Goal: Task Accomplishment & Management: Manage account settings

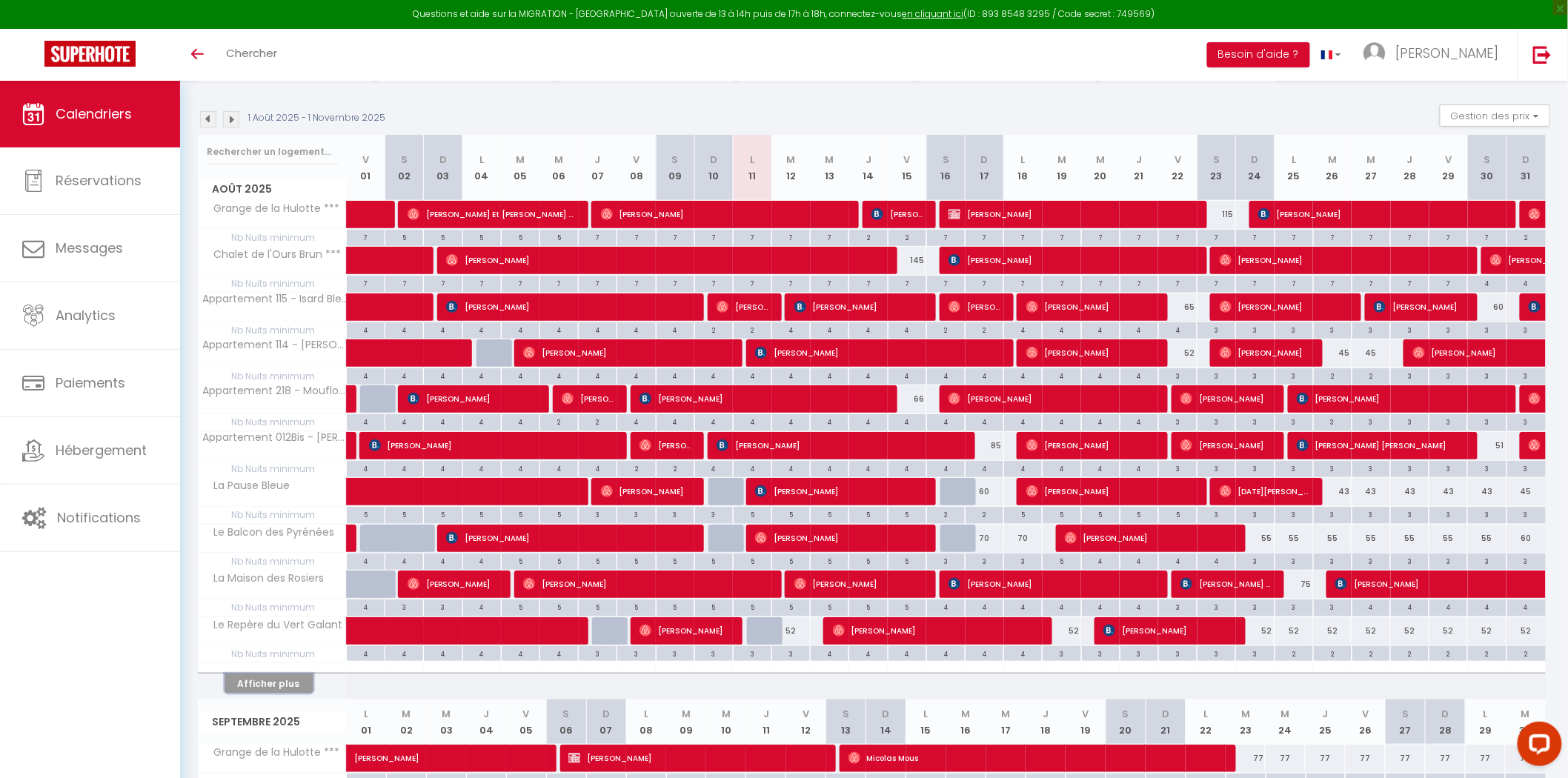
click at [264, 686] on button "Afficher plus" at bounding box center [269, 683] width 89 height 20
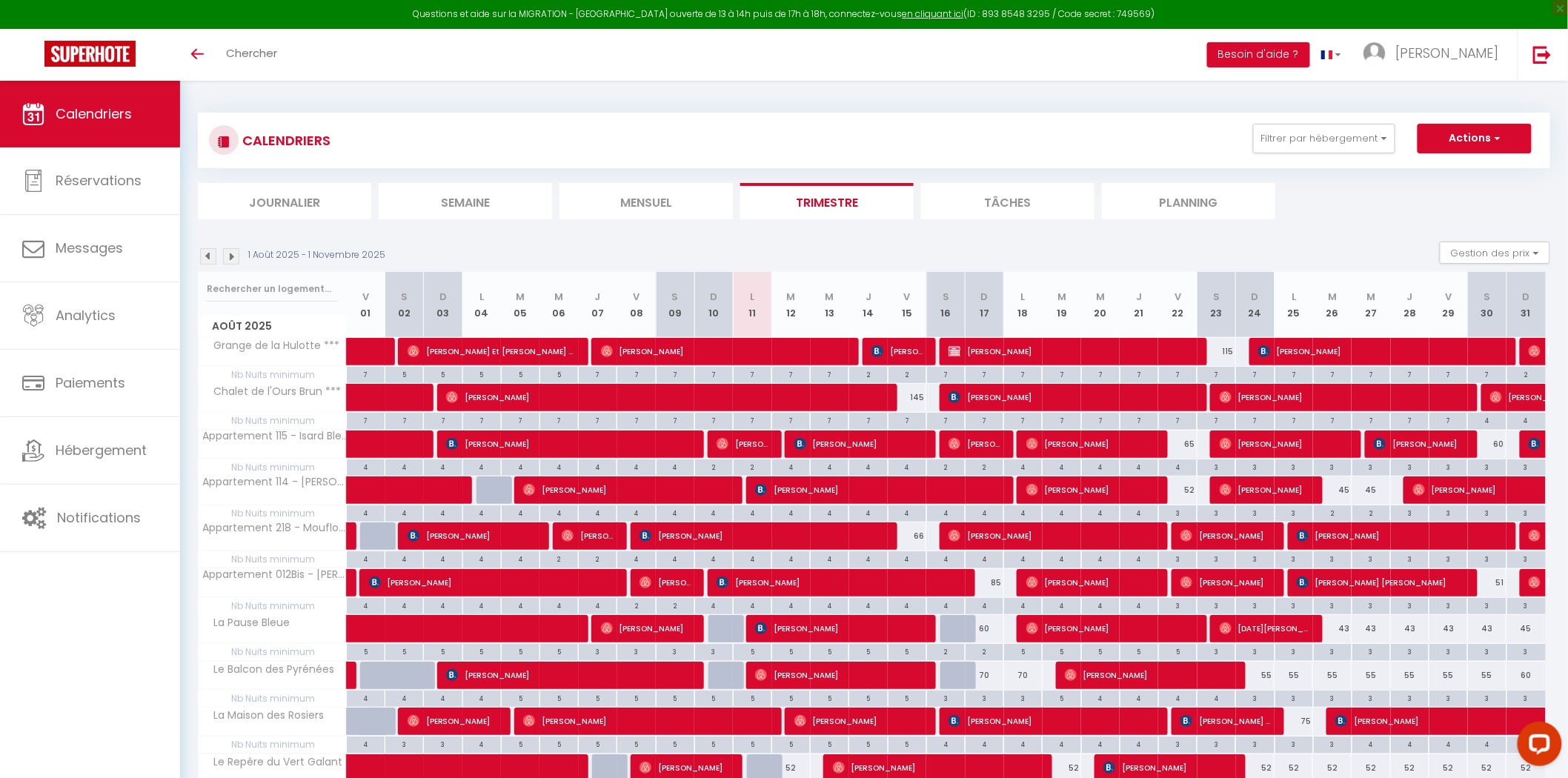
click at [1344, 491] on div "45" at bounding box center [1332, 490] width 39 height 27
type input "45"
type input "Mar 26 Août 2025"
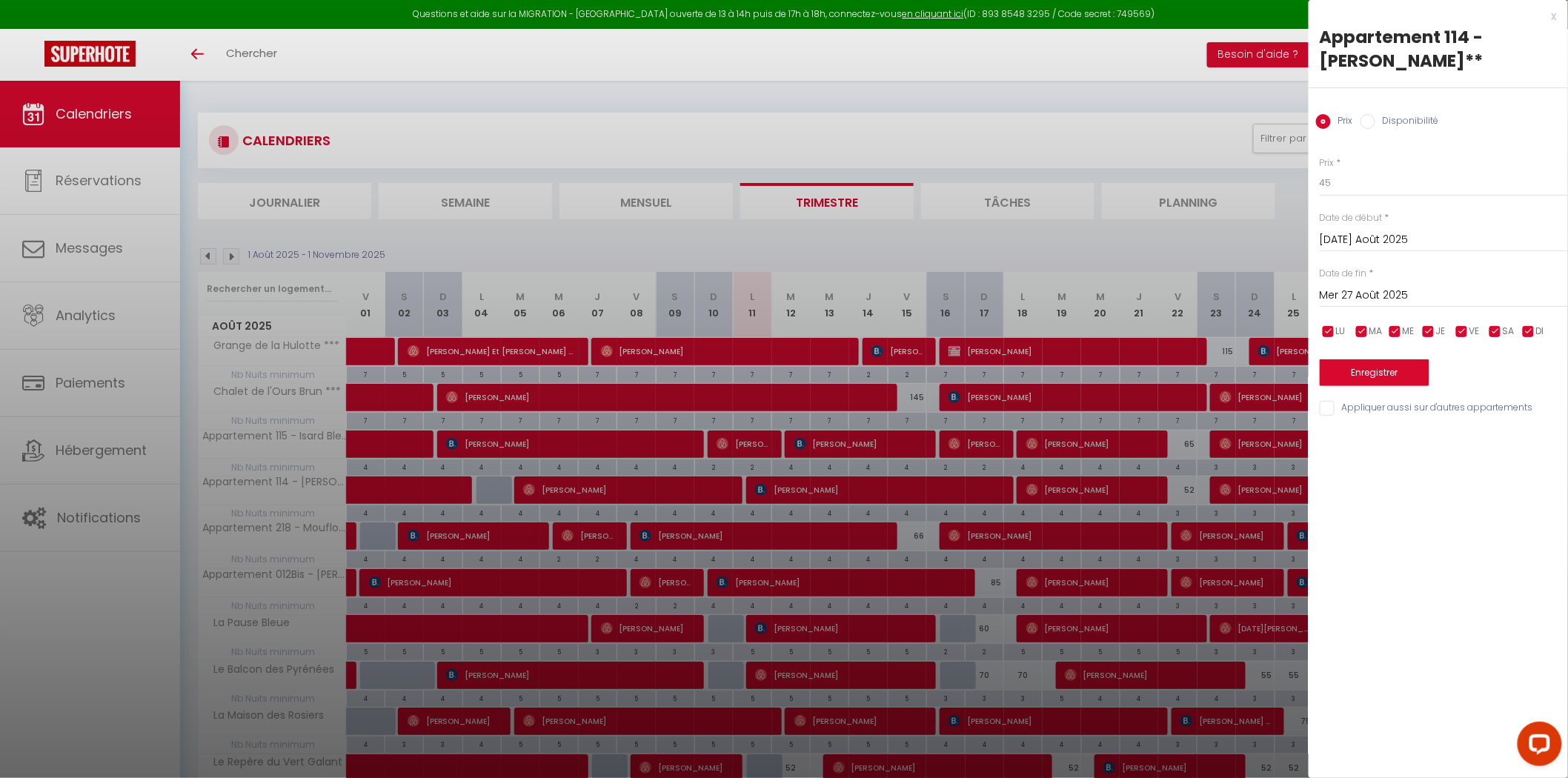
click at [1371, 290] on input "Mer 27 Août 2025" at bounding box center [1443, 295] width 248 height 19
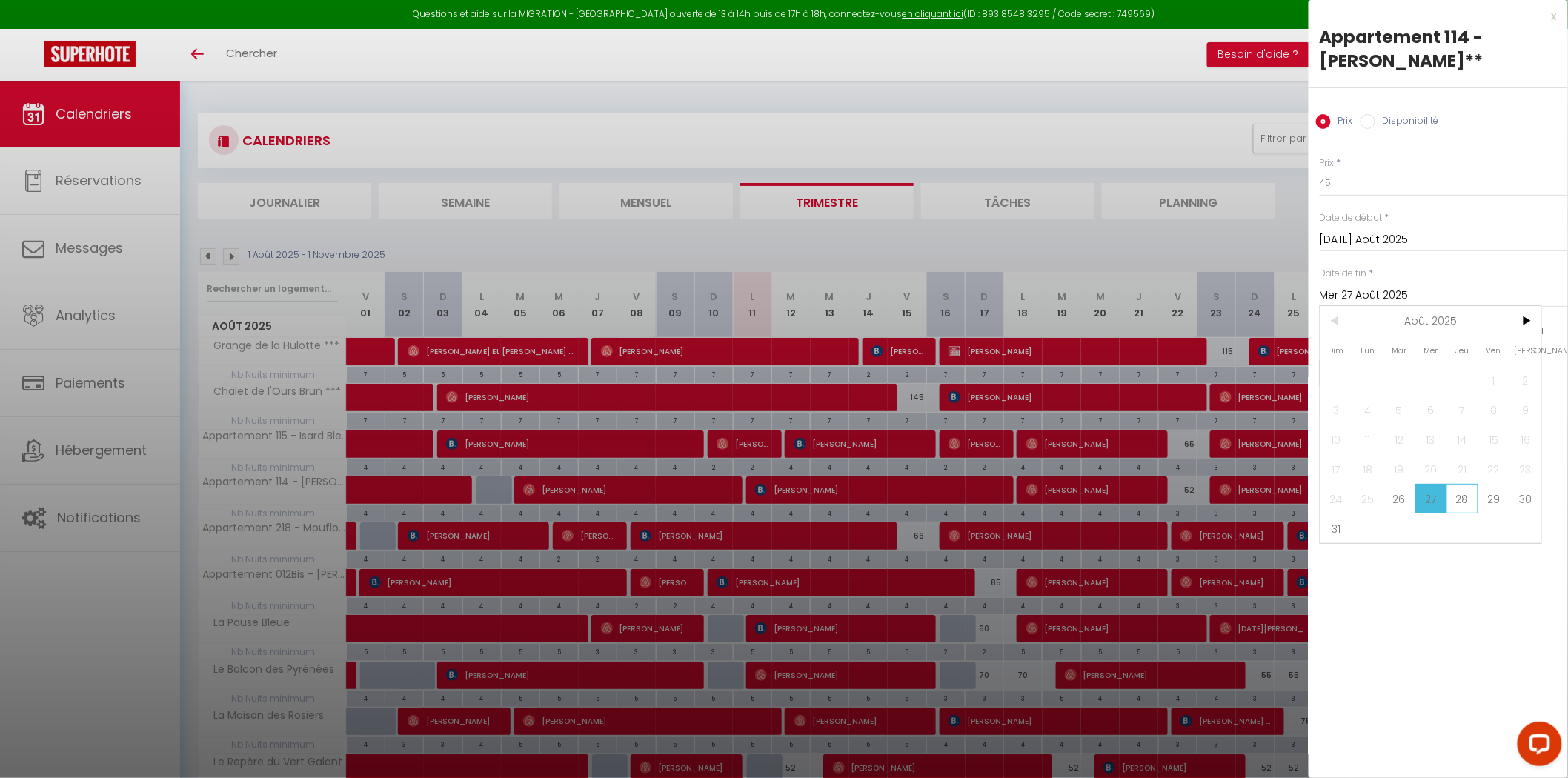
click at [1467, 502] on span "28" at bounding box center [1462, 499] width 32 height 30
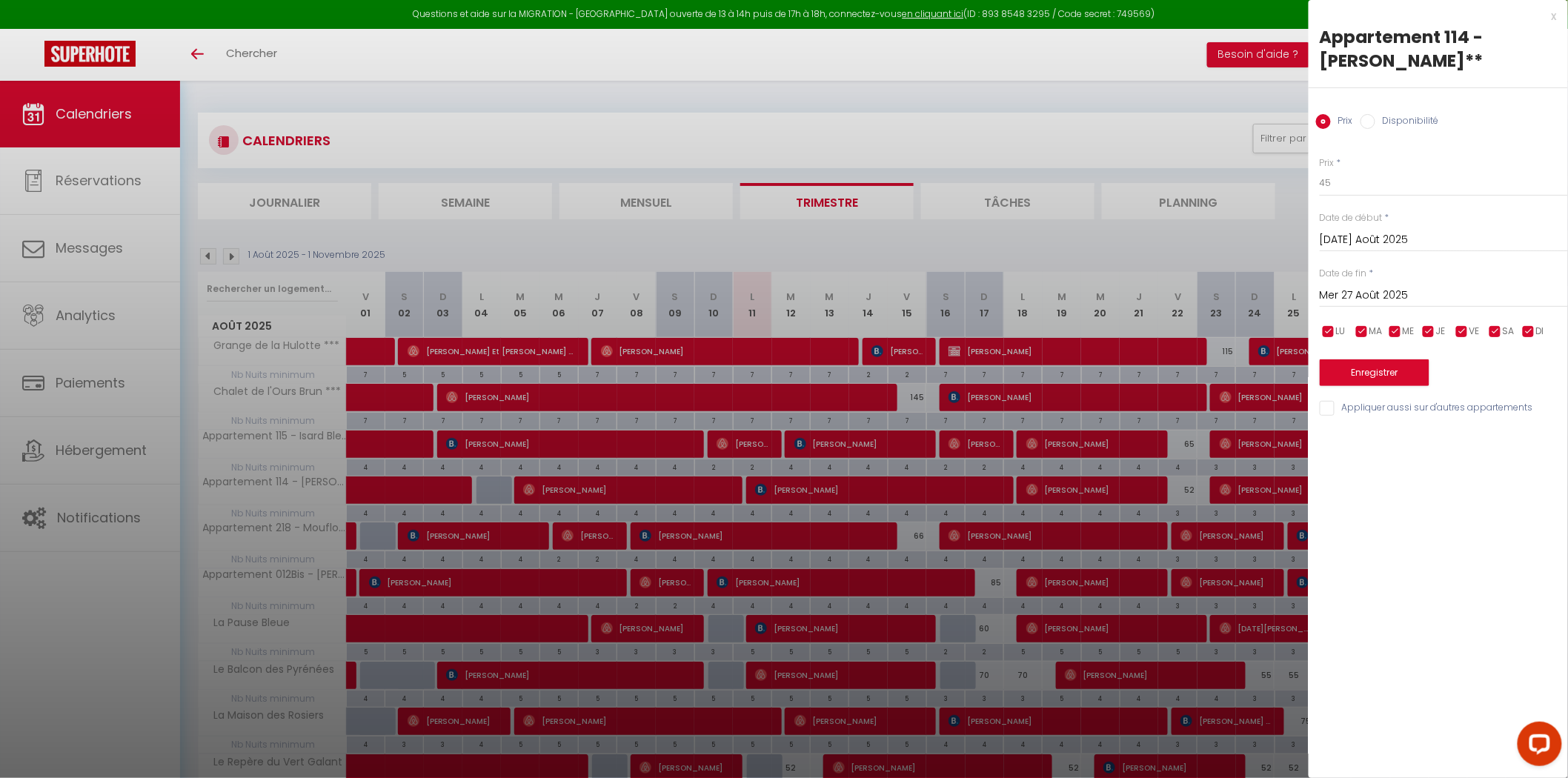
type input "Jeu 28 Août 2025"
drag, startPoint x: 1354, startPoint y: 180, endPoint x: 1290, endPoint y: 178, distance: 64.0
type input "44"
click at [1390, 372] on button "Enregistrer" at bounding box center [1374, 373] width 110 height 26
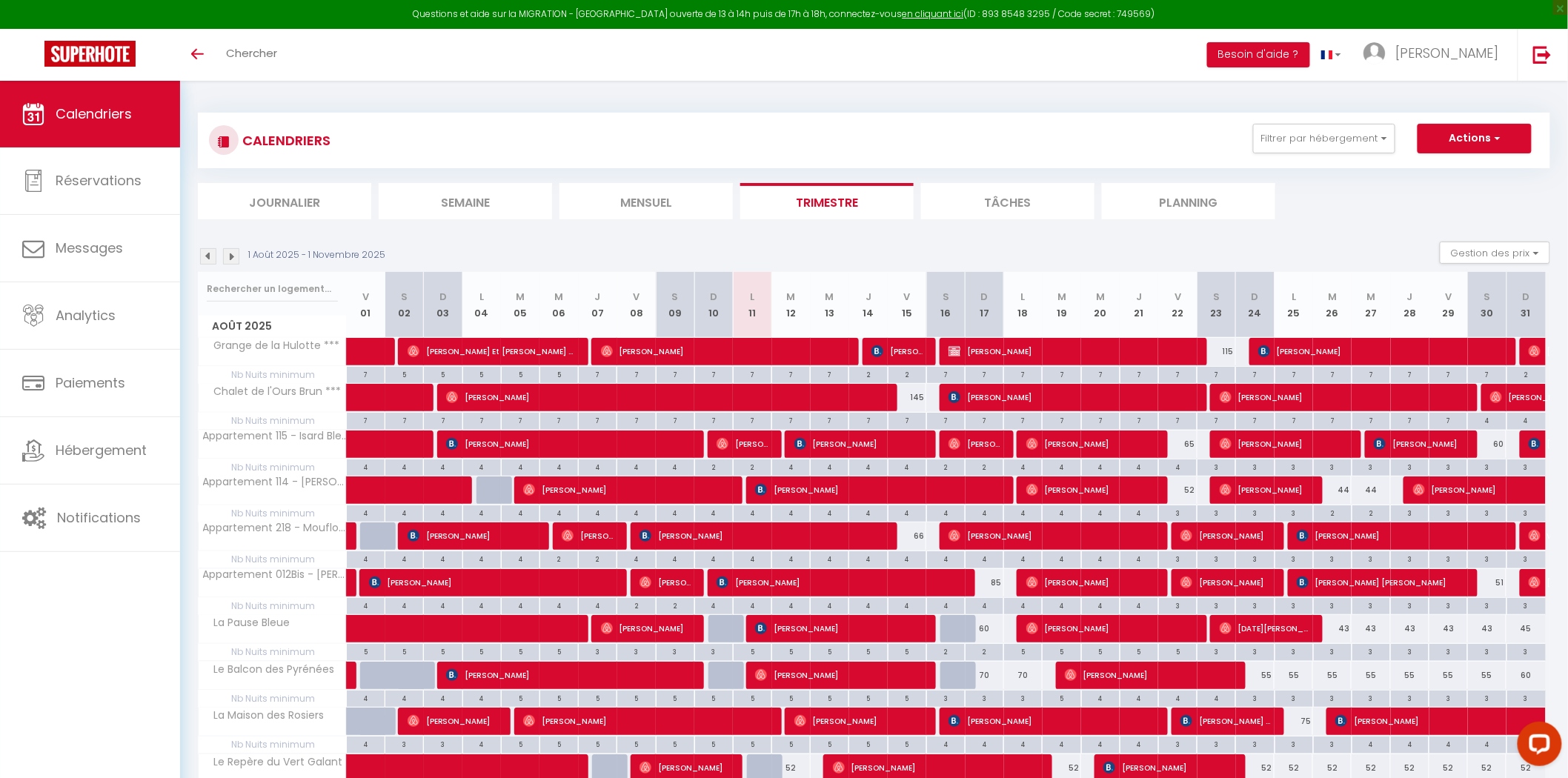
click at [805, 246] on div "1 Août 2025 - 1 Novembre 2025 Gestion des prix Nb Nuits minimum Règles Disponib…" at bounding box center [873, 256] width 1352 height 30
